Goal: Navigation & Orientation: Find specific page/section

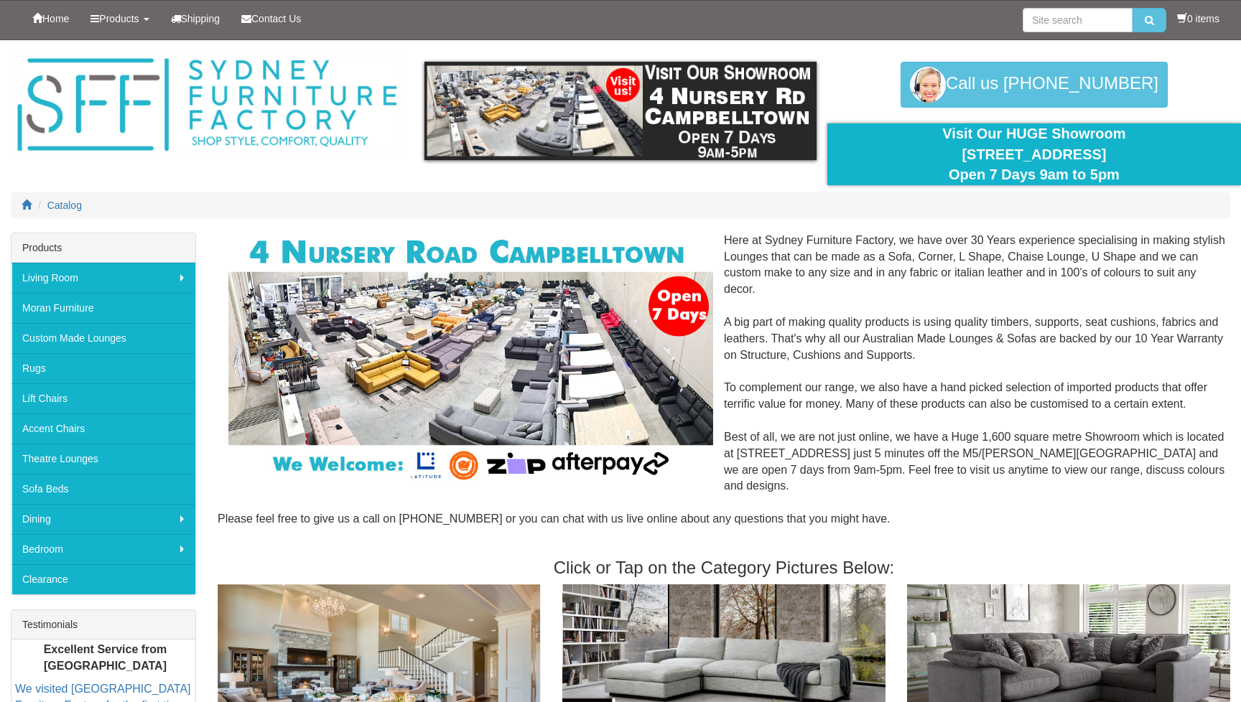
scroll to position [8, 0]
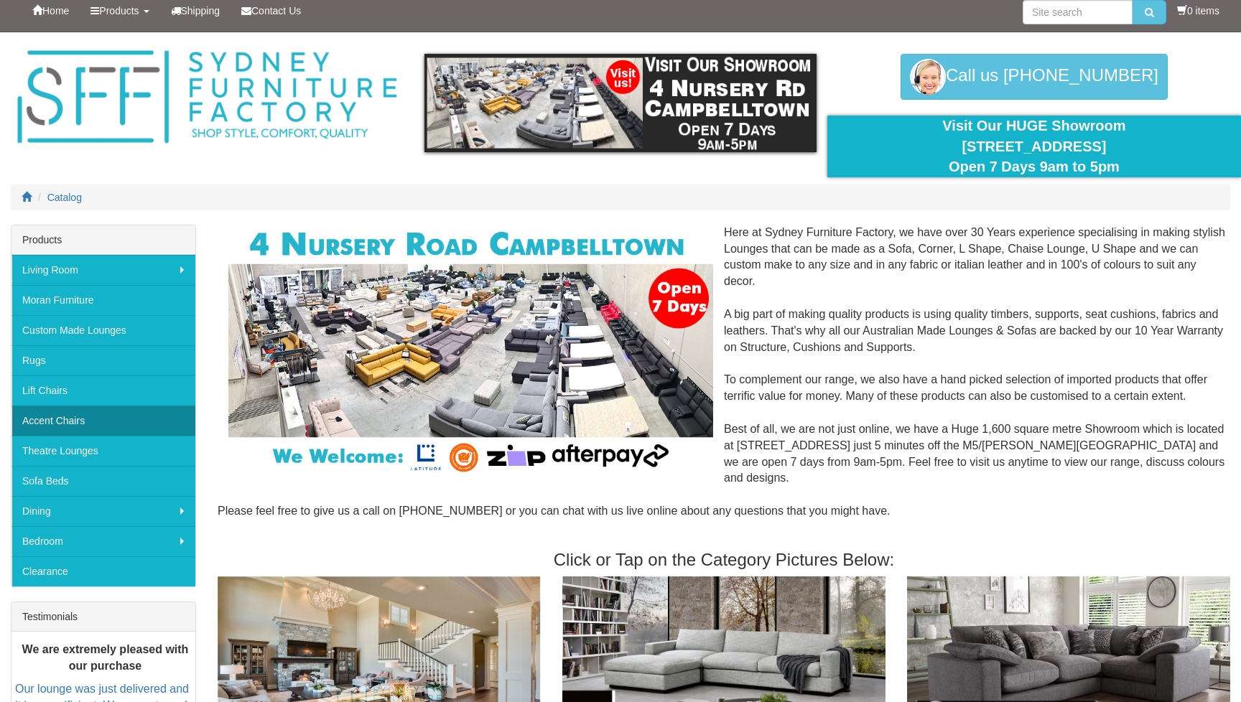
click at [82, 422] on link "Accent Chairs" at bounding box center [103, 421] width 184 height 30
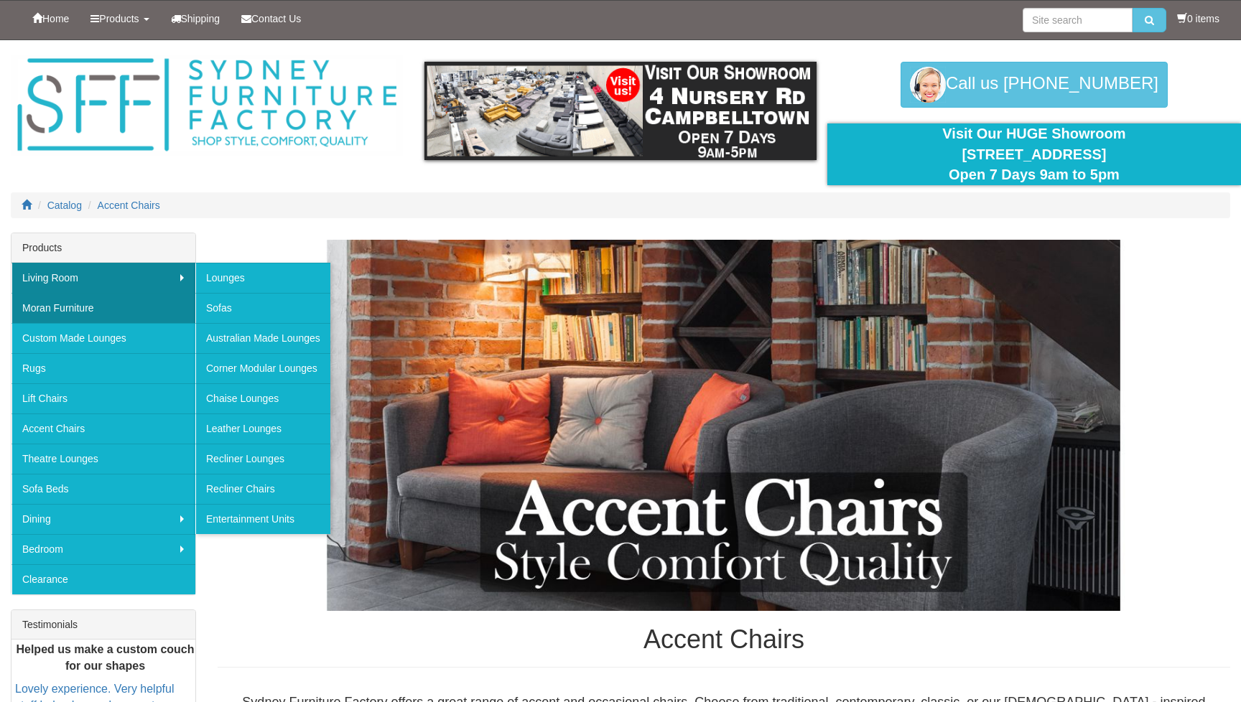
click at [68, 312] on link "Moran Furniture" at bounding box center [103, 308] width 184 height 30
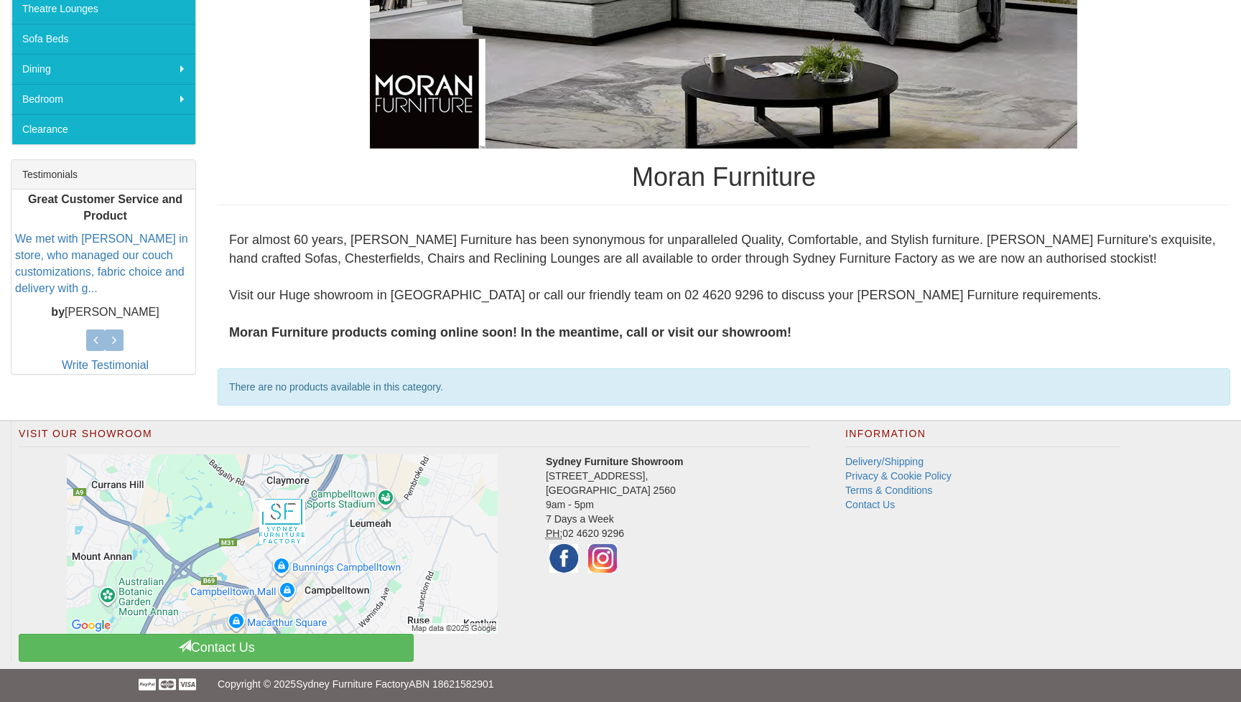
scroll to position [450, 0]
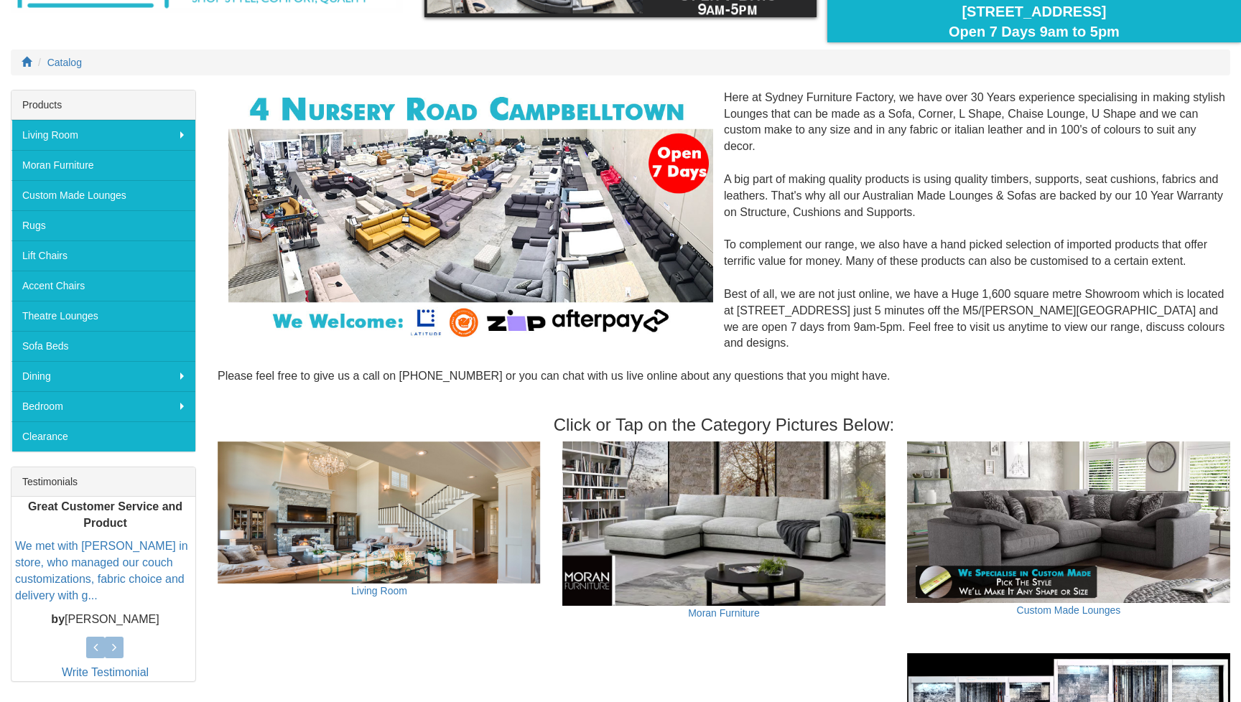
scroll to position [149, 0]
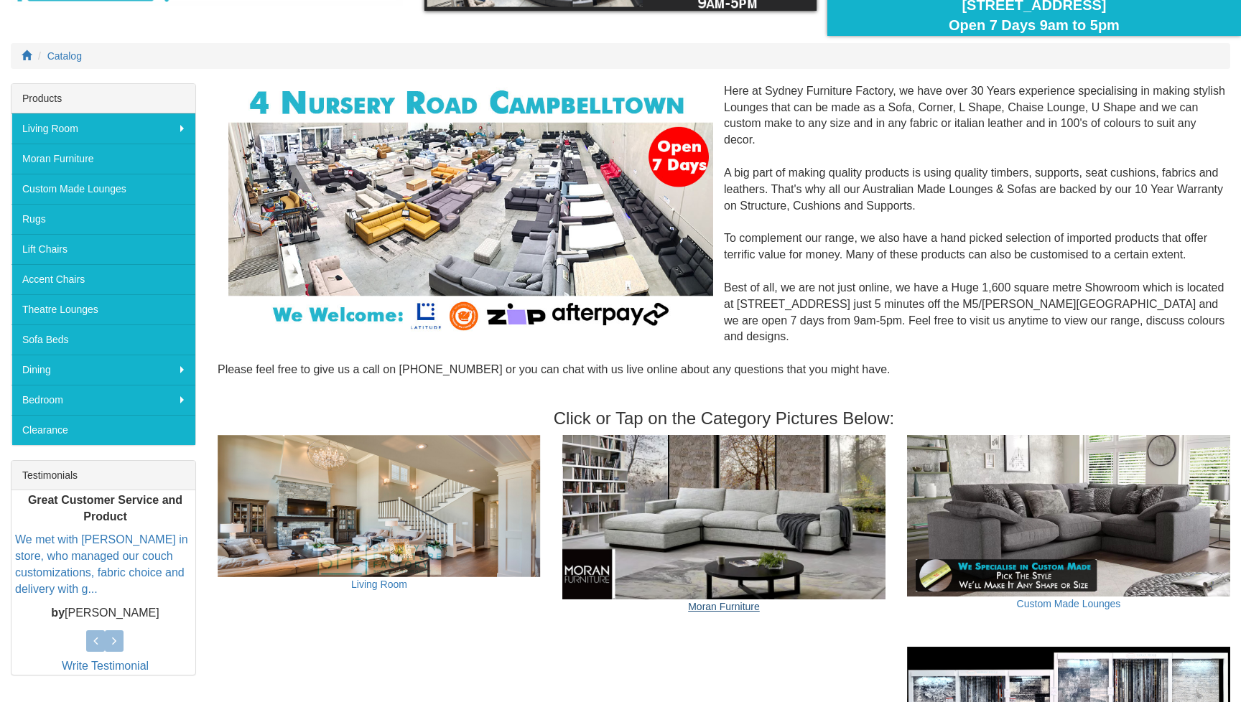
click at [710, 601] on link "Moran Furniture" at bounding box center [724, 606] width 72 height 11
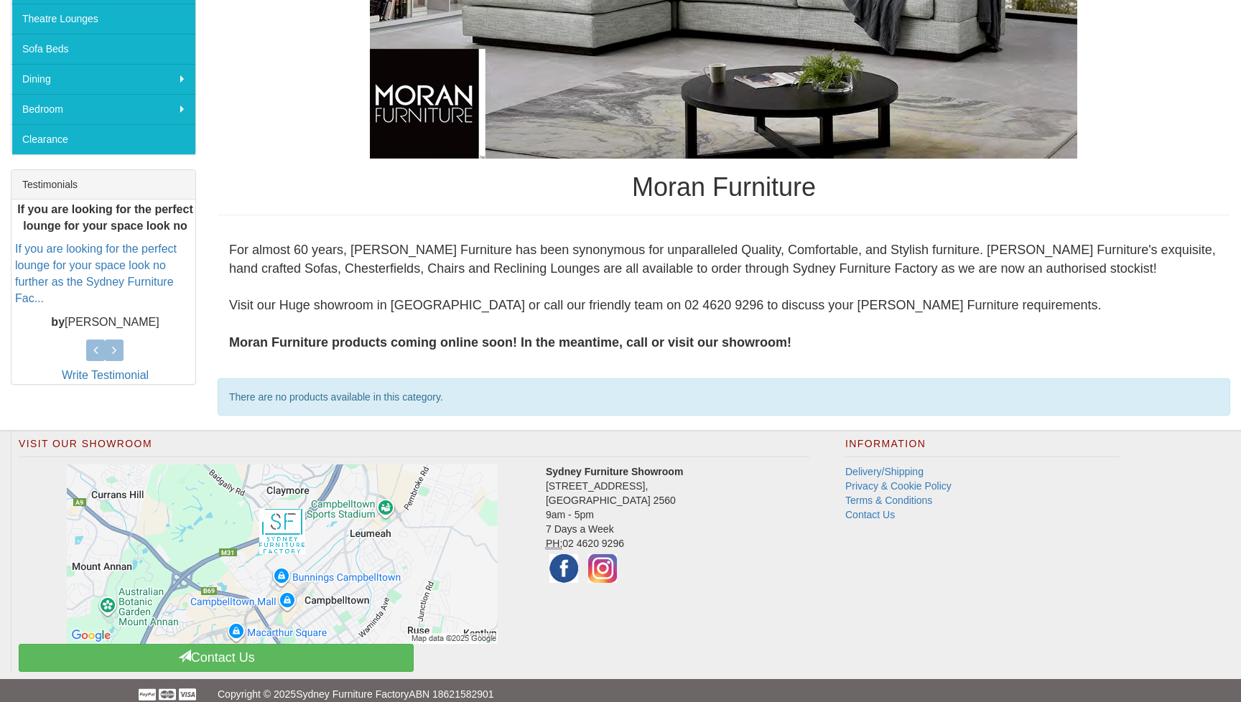
scroll to position [446, 0]
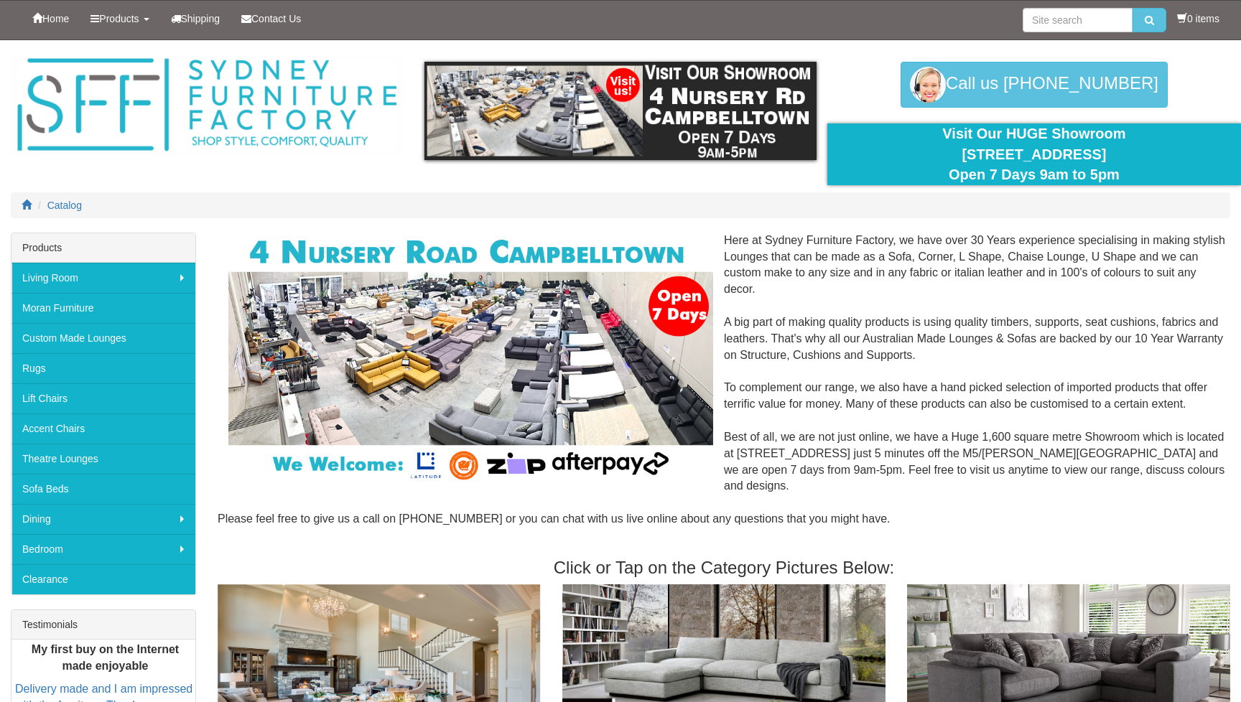
scroll to position [149, 0]
